Goal: Check status: Check status

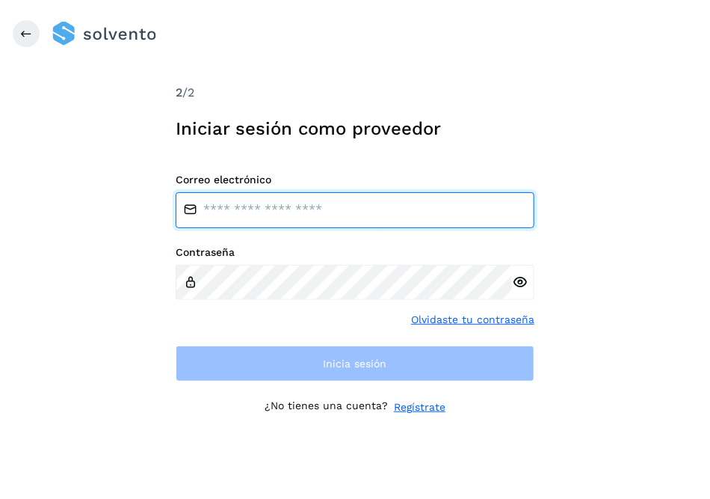
type input "**********"
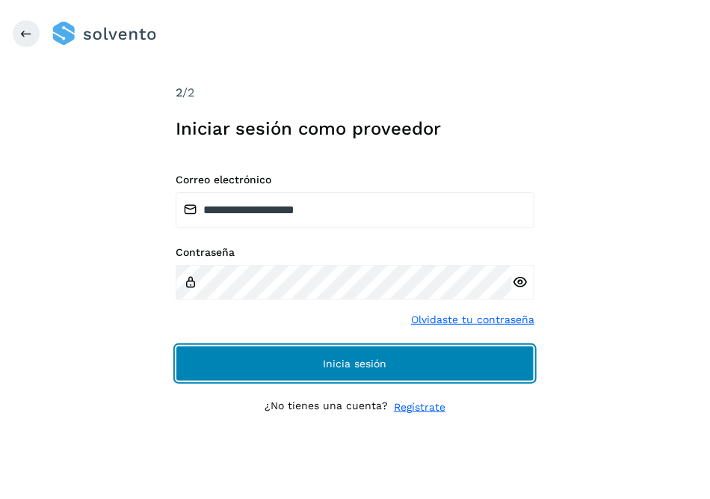
click at [509, 357] on button "Inicia sesión" at bounding box center [355, 364] width 359 height 36
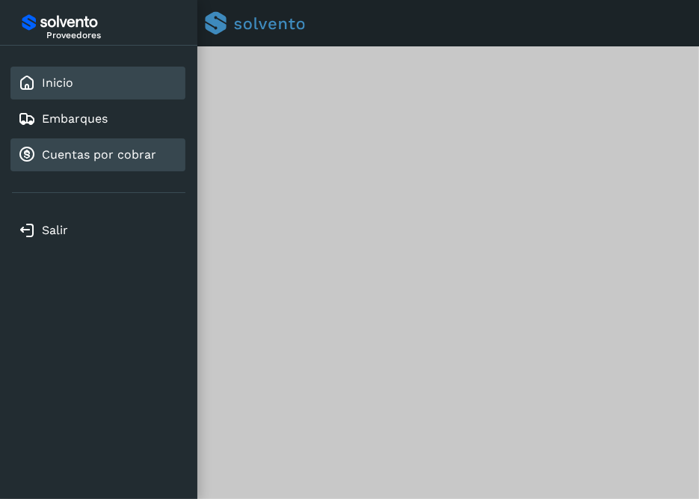
click at [64, 157] on link "Cuentas por cobrar" at bounding box center [99, 154] width 114 height 14
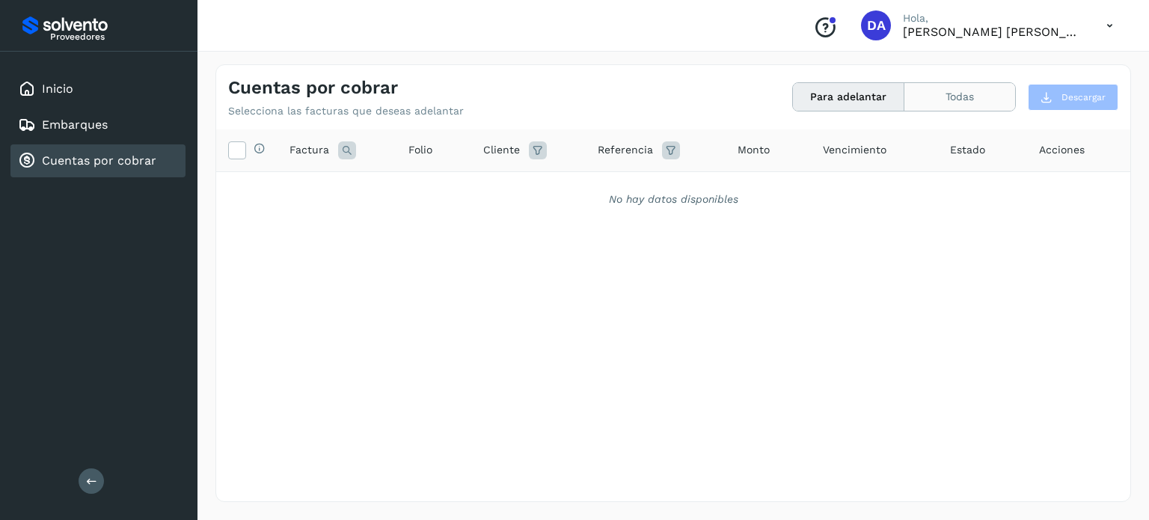
click at [710, 98] on button "Todas" at bounding box center [959, 97] width 111 height 28
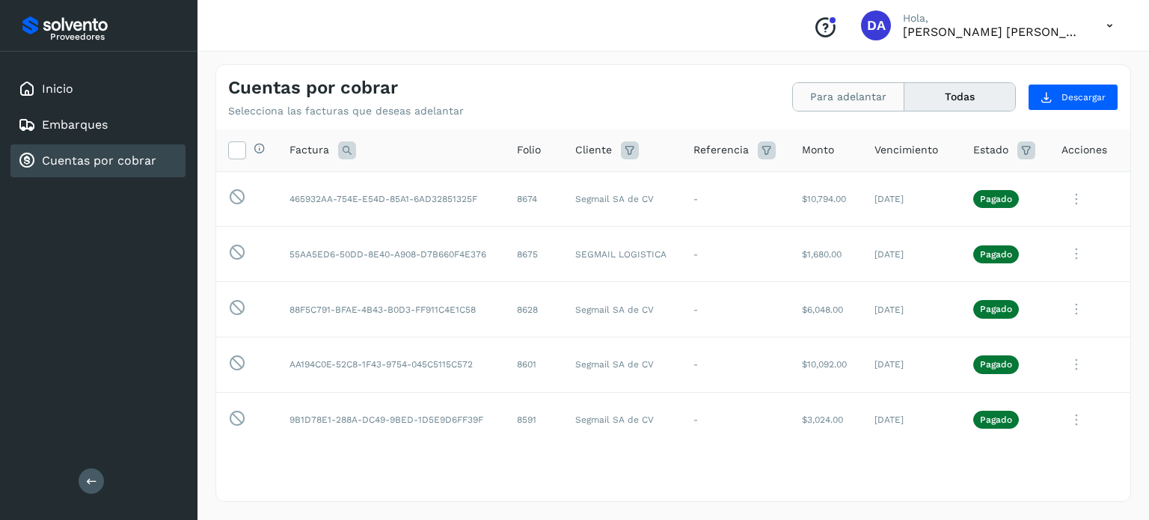
click at [710, 90] on button "Para adelantar" at bounding box center [848, 97] width 111 height 28
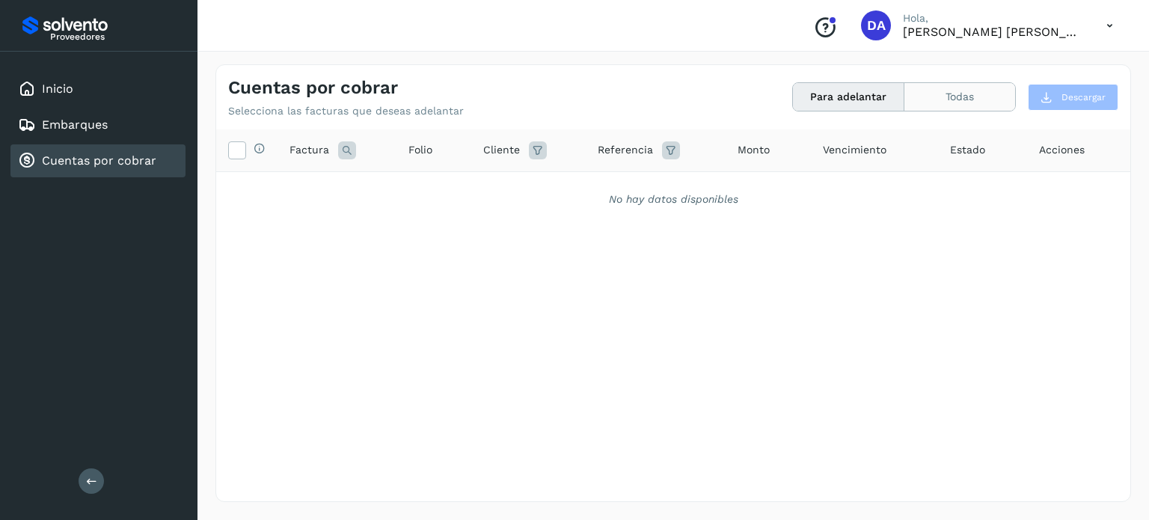
click at [710, 102] on button "Todas" at bounding box center [959, 97] width 111 height 28
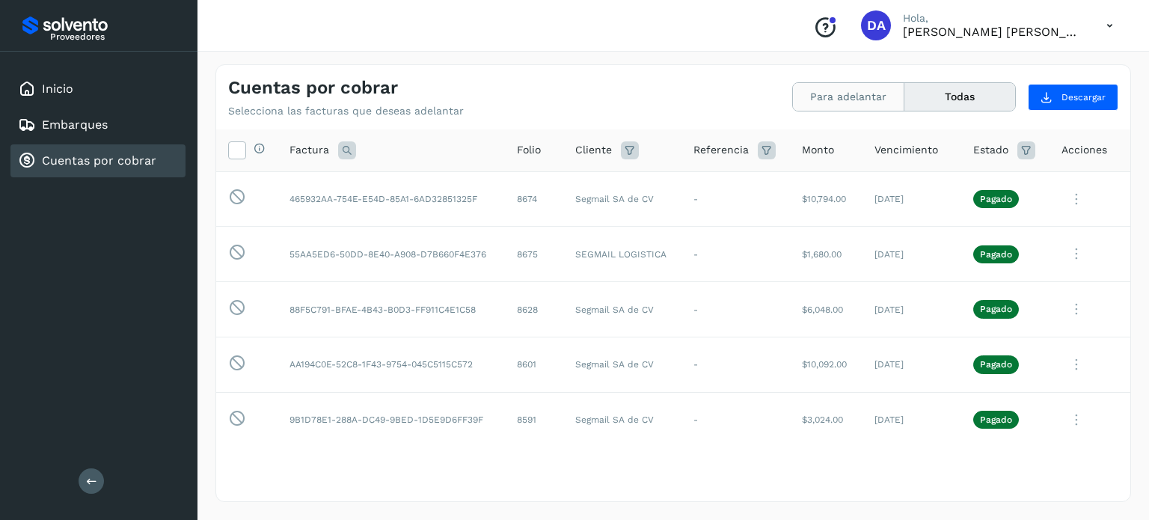
click at [710, 101] on button "Para adelantar" at bounding box center [848, 97] width 111 height 28
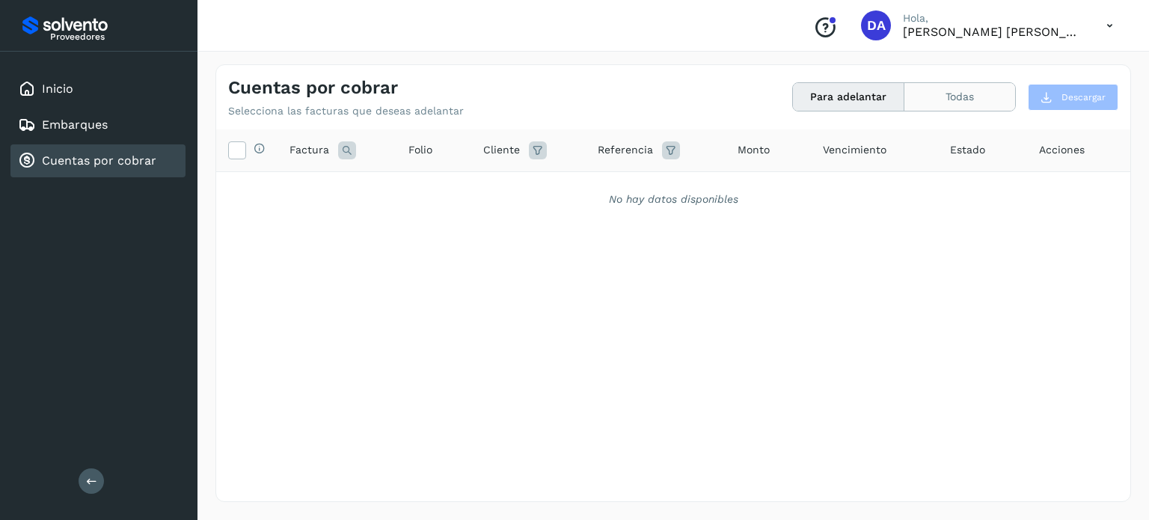
click at [710, 104] on button "Todas" at bounding box center [959, 97] width 111 height 28
